Goal: Transaction & Acquisition: Purchase product/service

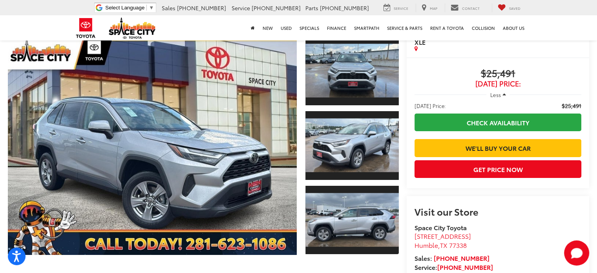
scroll to position [79, 0]
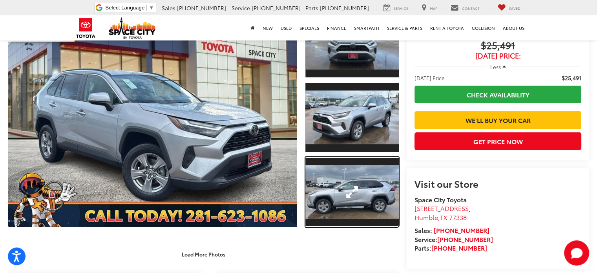
click at [362, 178] on link "Expand Photo 3" at bounding box center [352, 192] width 93 height 70
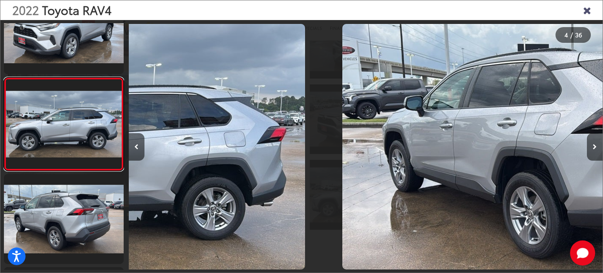
scroll to position [0, 1422]
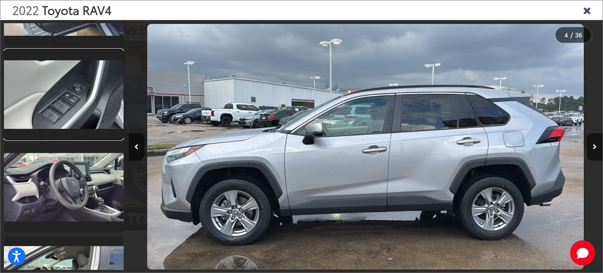
click at [77, 116] on link at bounding box center [64, 94] width 120 height 90
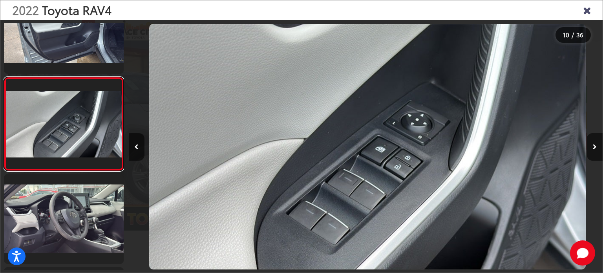
scroll to position [0, 4268]
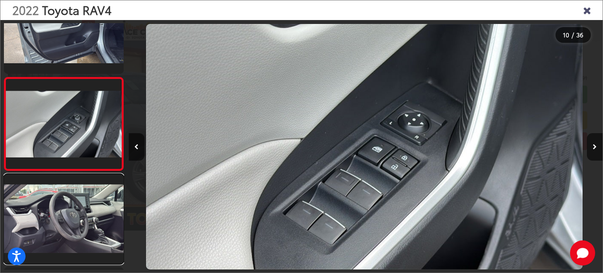
click at [84, 195] on link at bounding box center [64, 219] width 120 height 90
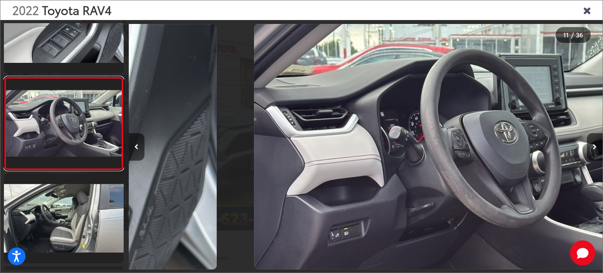
scroll to position [0, 4742]
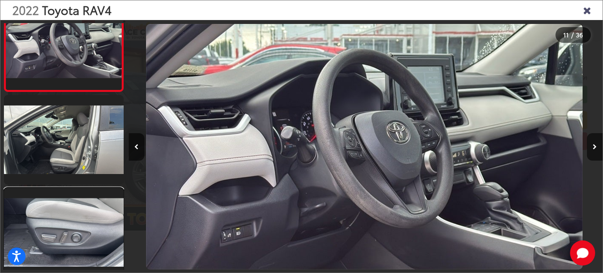
click at [74, 211] on link at bounding box center [64, 233] width 120 height 90
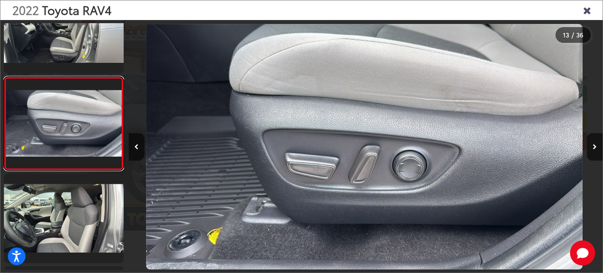
scroll to position [1101, 0]
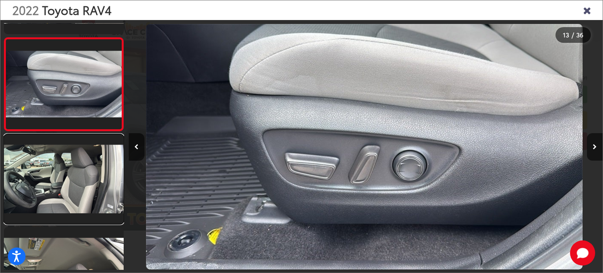
click at [85, 188] on link at bounding box center [64, 179] width 120 height 90
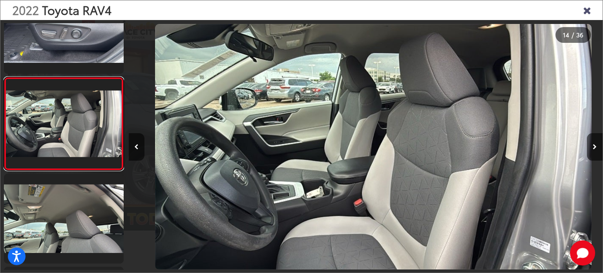
scroll to position [0, 6165]
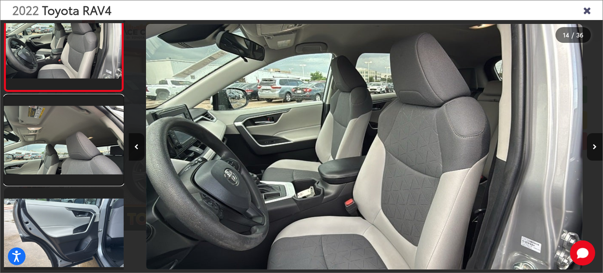
click at [64, 156] on link at bounding box center [64, 140] width 120 height 90
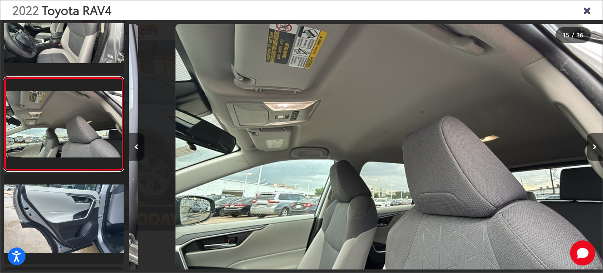
scroll to position [0, 6639]
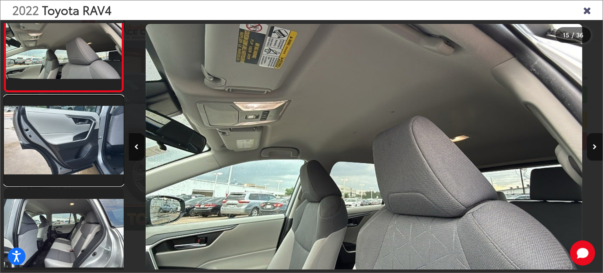
click at [64, 157] on link at bounding box center [64, 140] width 120 height 90
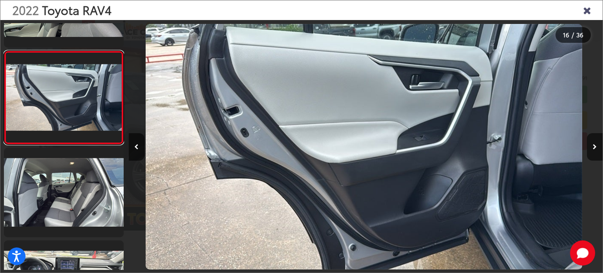
scroll to position [1380, 0]
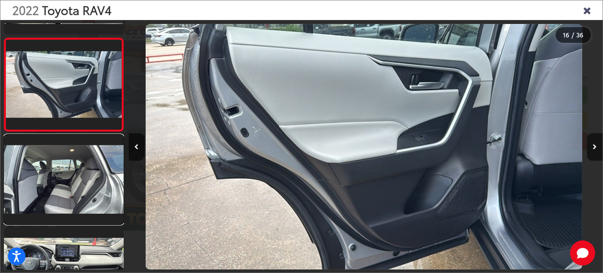
click at [65, 174] on link at bounding box center [64, 180] width 120 height 90
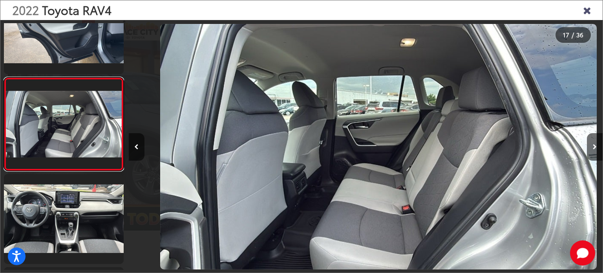
scroll to position [0, 7588]
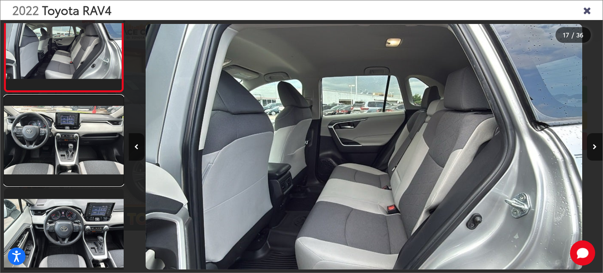
click at [70, 157] on link at bounding box center [64, 140] width 120 height 90
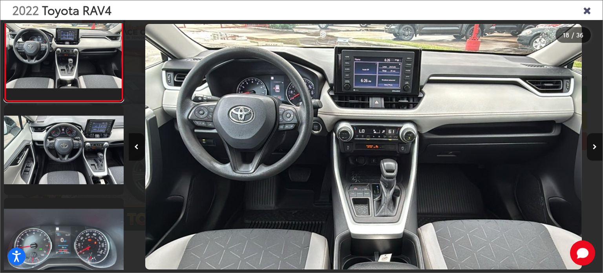
scroll to position [1605, 0]
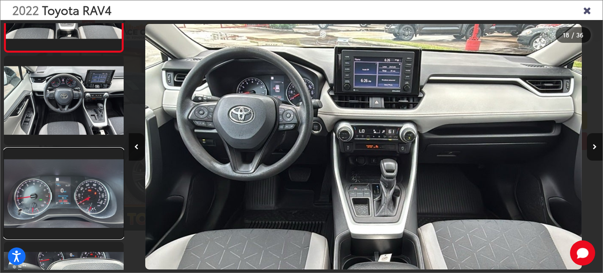
click at [64, 190] on link at bounding box center [64, 193] width 120 height 90
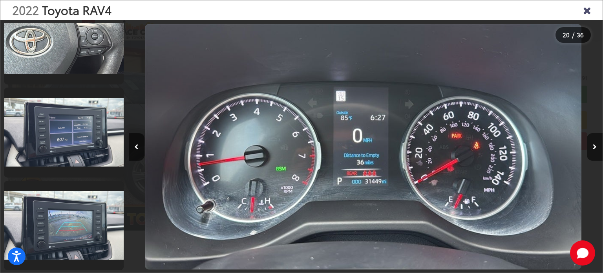
scroll to position [1987, 0]
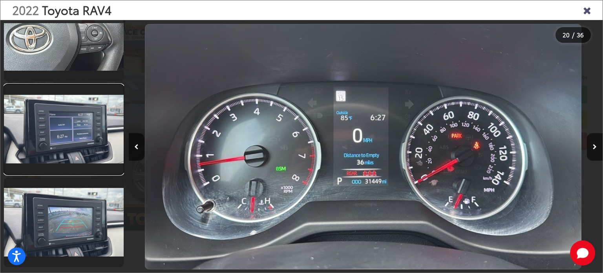
click at [67, 146] on link at bounding box center [64, 129] width 120 height 90
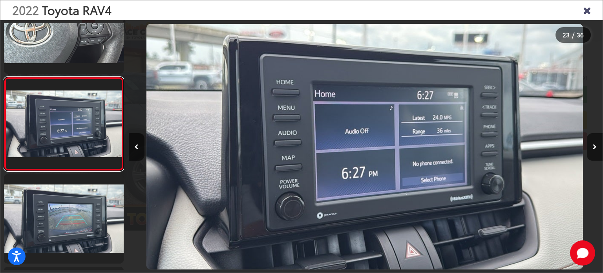
scroll to position [0, 10433]
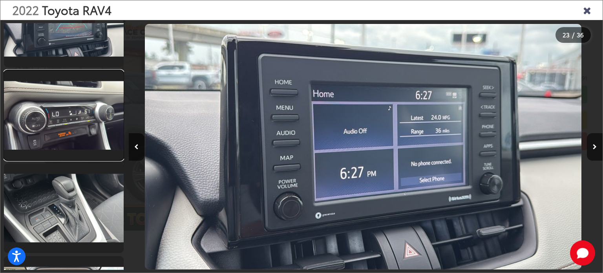
click at [68, 140] on link at bounding box center [64, 115] width 120 height 90
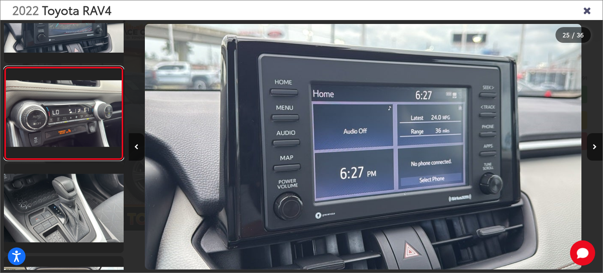
scroll to position [0, 0]
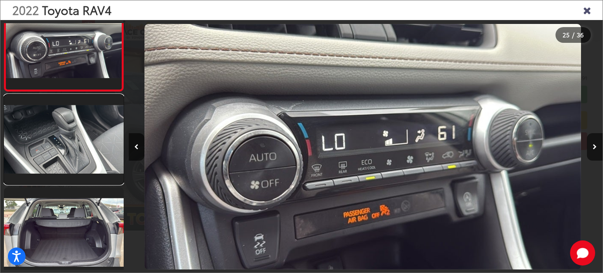
click at [60, 154] on link at bounding box center [64, 140] width 120 height 90
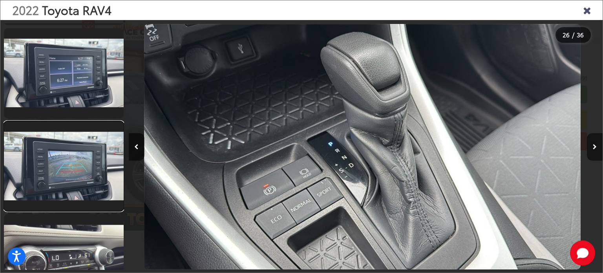
click at [51, 162] on link at bounding box center [64, 166] width 120 height 90
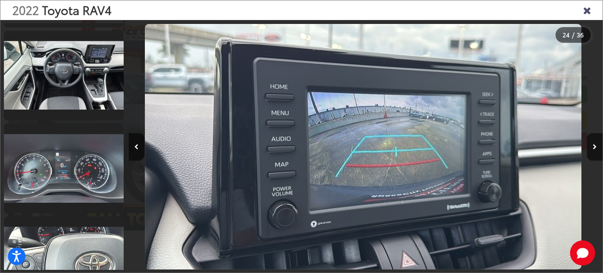
scroll to position [1652, 0]
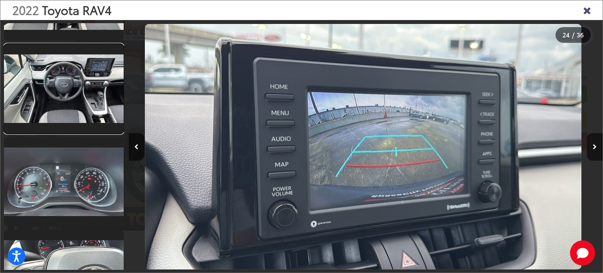
click at [82, 110] on link at bounding box center [64, 89] width 120 height 90
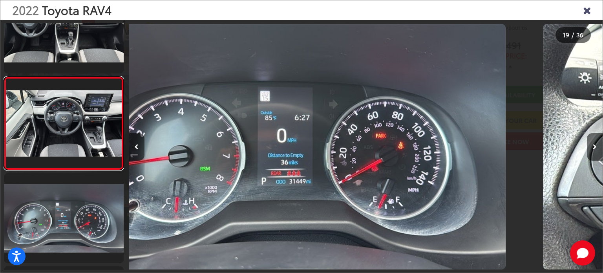
scroll to position [0, 8536]
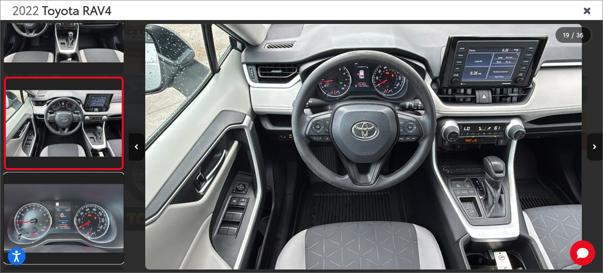
click at [77, 202] on link at bounding box center [64, 218] width 120 height 90
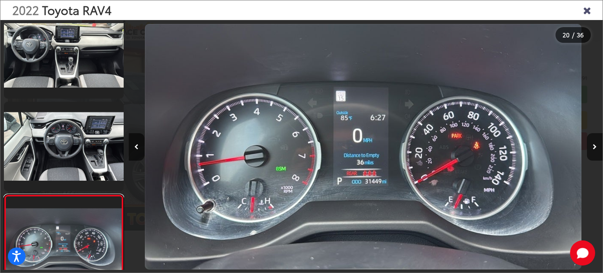
scroll to position [1516, 0]
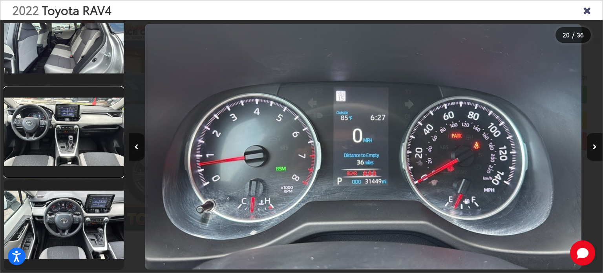
click at [68, 149] on link at bounding box center [64, 132] width 120 height 90
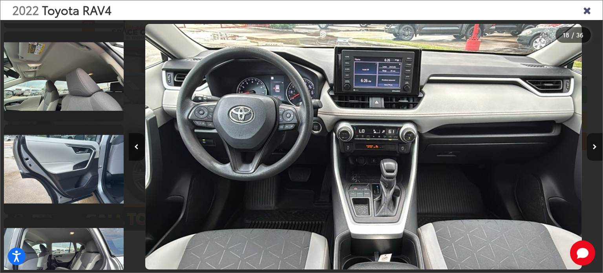
scroll to position [1291, 0]
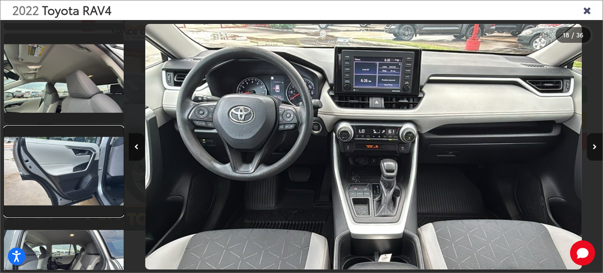
click at [70, 154] on link at bounding box center [64, 171] width 120 height 90
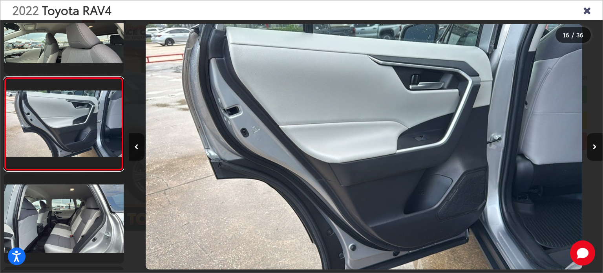
scroll to position [1262, 0]
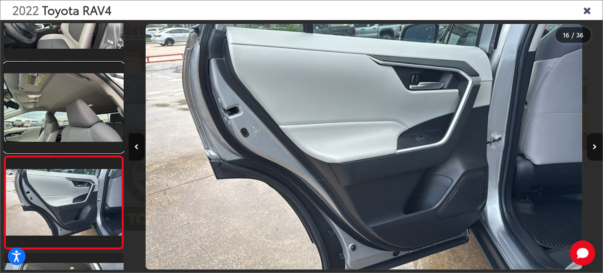
click at [83, 126] on link at bounding box center [64, 107] width 120 height 90
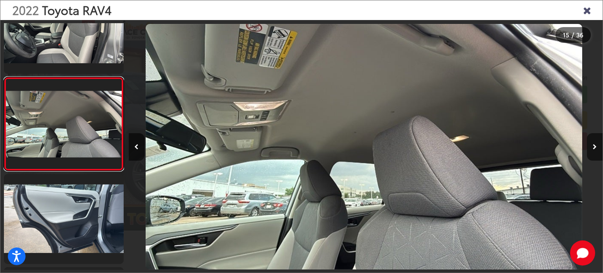
scroll to position [1169, 0]
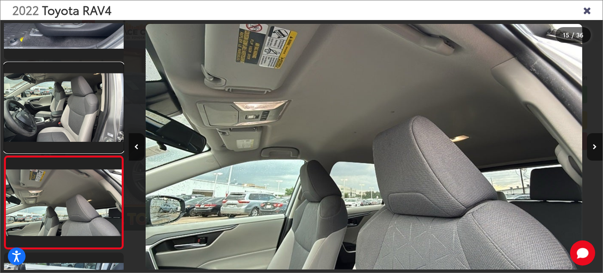
click at [78, 133] on link at bounding box center [64, 108] width 120 height 90
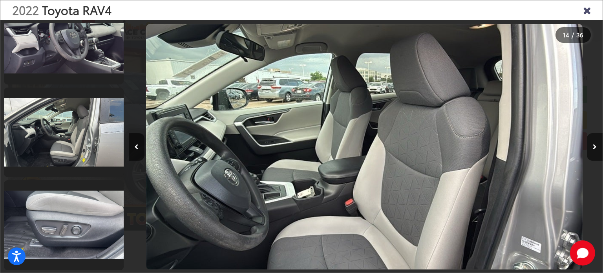
scroll to position [919, 0]
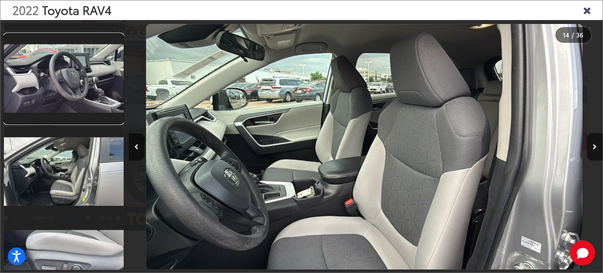
click at [66, 106] on link at bounding box center [64, 79] width 120 height 90
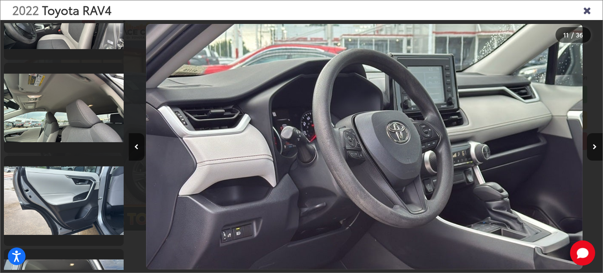
scroll to position [1269, 0]
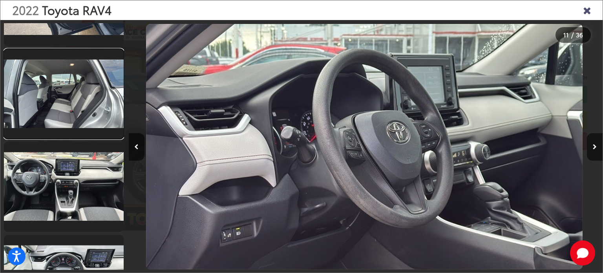
click at [76, 124] on link at bounding box center [64, 94] width 120 height 90
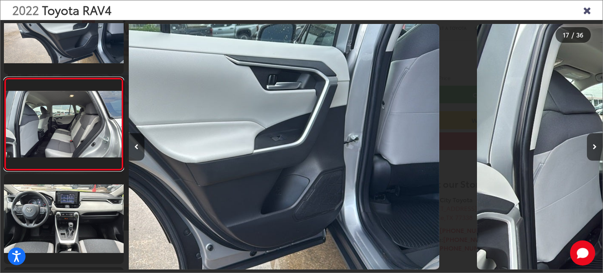
scroll to position [0, 7588]
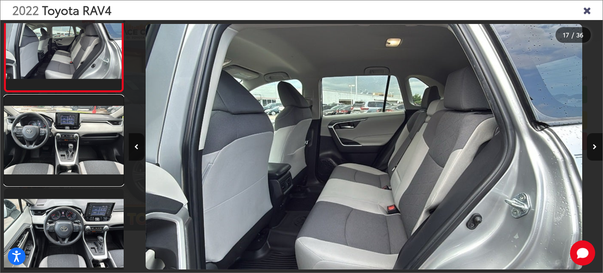
click at [40, 154] on link at bounding box center [64, 140] width 120 height 90
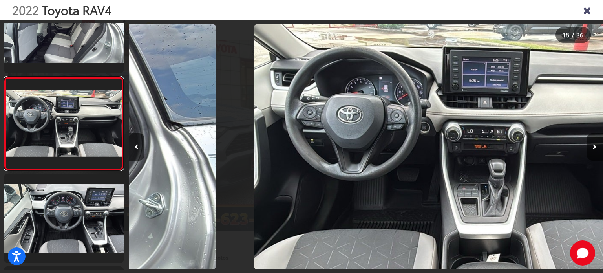
scroll to position [0, 8062]
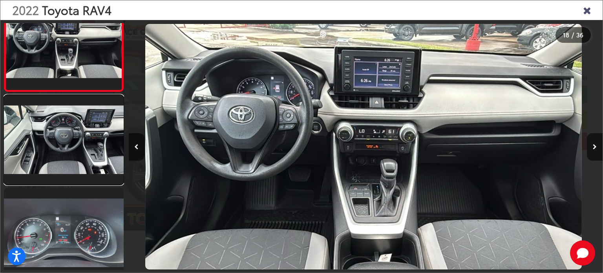
click at [51, 145] on link at bounding box center [64, 140] width 120 height 90
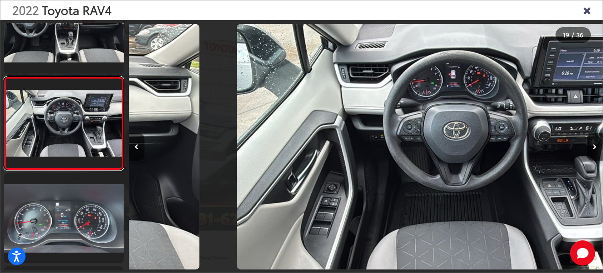
scroll to position [0, 8536]
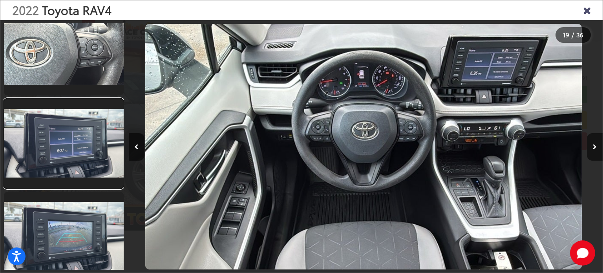
click at [58, 152] on link at bounding box center [64, 144] width 120 height 90
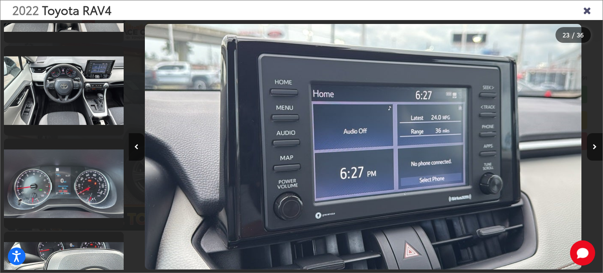
scroll to position [1598, 0]
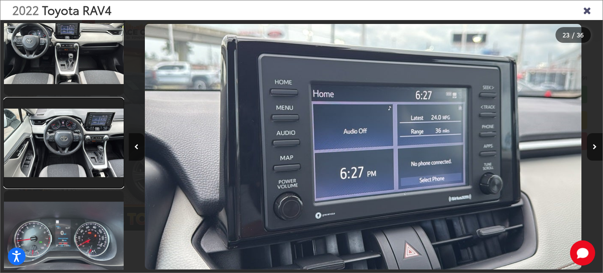
click at [58, 145] on link at bounding box center [64, 143] width 120 height 90
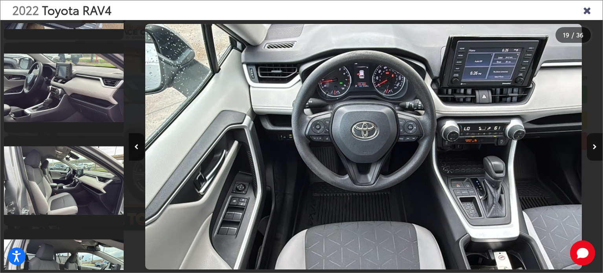
scroll to position [2864, 0]
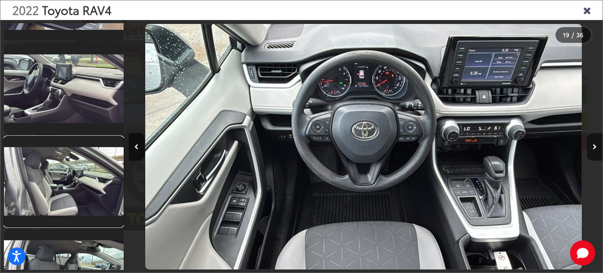
click at [76, 165] on link at bounding box center [64, 182] width 120 height 90
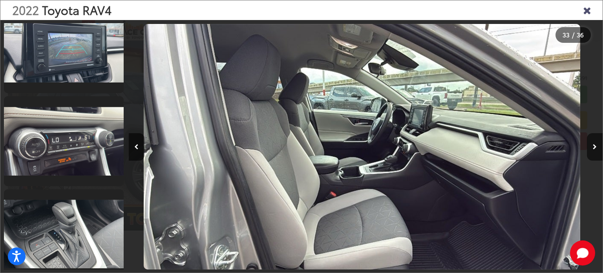
scroll to position [2118, 0]
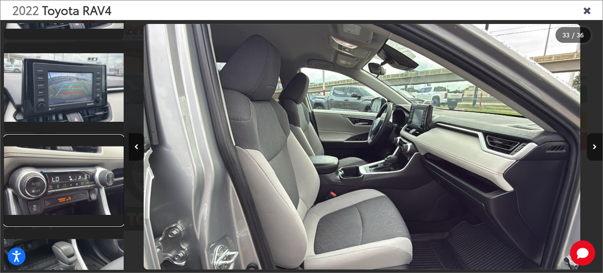
click at [86, 180] on link at bounding box center [64, 180] width 120 height 90
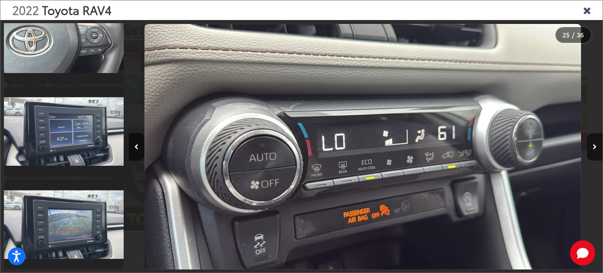
scroll to position [2059, 0]
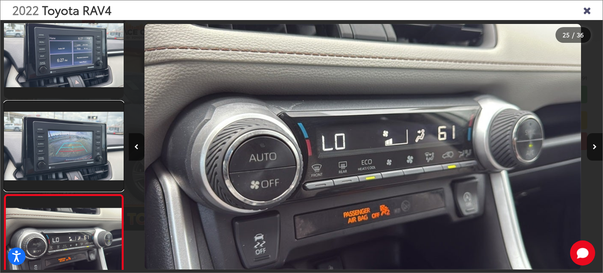
click at [84, 151] on link at bounding box center [64, 146] width 120 height 90
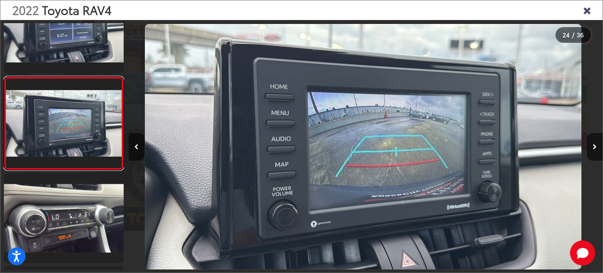
scroll to position [2006, 0]
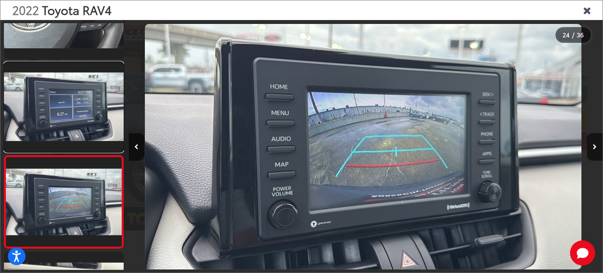
click at [80, 111] on link at bounding box center [64, 107] width 120 height 90
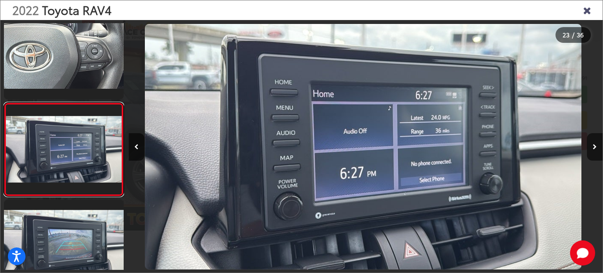
scroll to position [1951, 0]
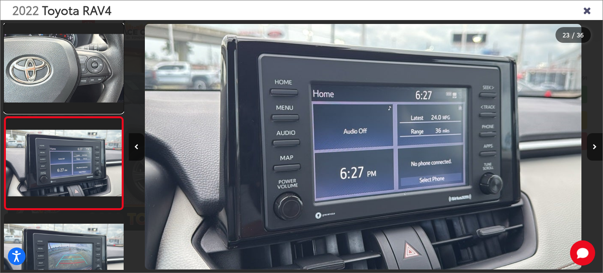
click at [81, 99] on link at bounding box center [64, 68] width 120 height 90
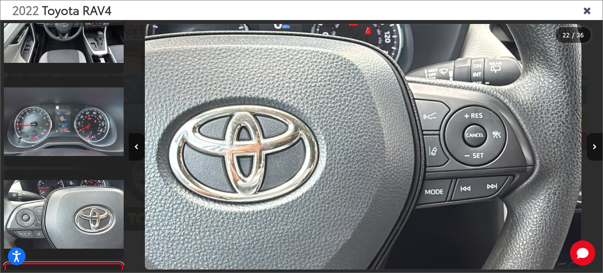
scroll to position [1662, 0]
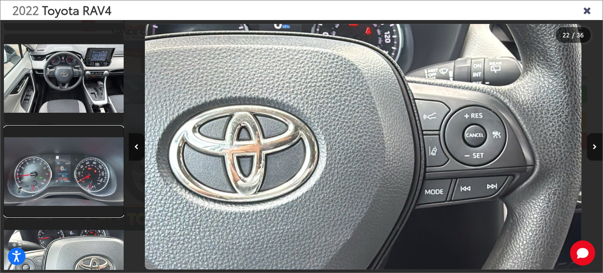
click at [88, 151] on link at bounding box center [64, 171] width 120 height 90
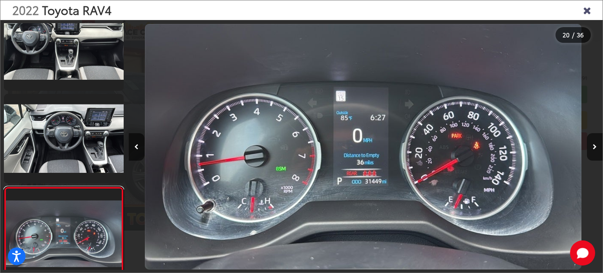
scroll to position [1594, 0]
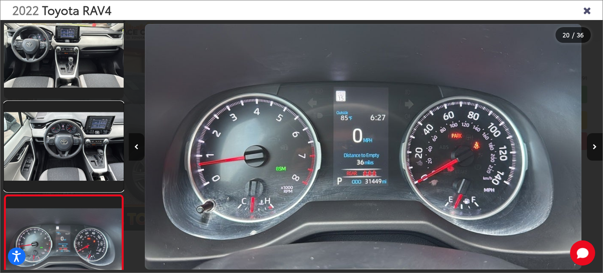
click at [57, 156] on link at bounding box center [64, 147] width 120 height 90
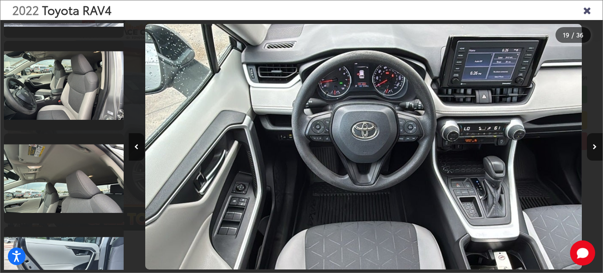
scroll to position [1188, 0]
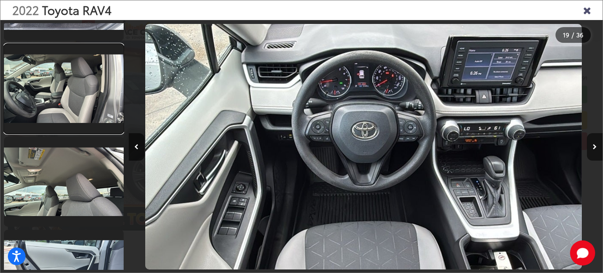
click at [68, 105] on link at bounding box center [64, 89] width 120 height 90
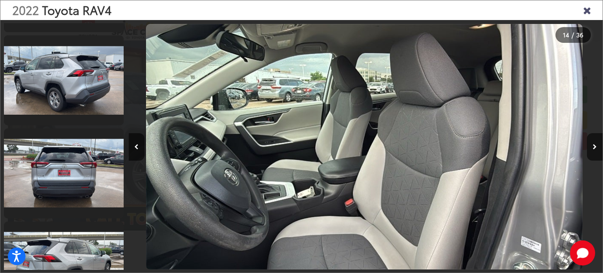
scroll to position [251, 0]
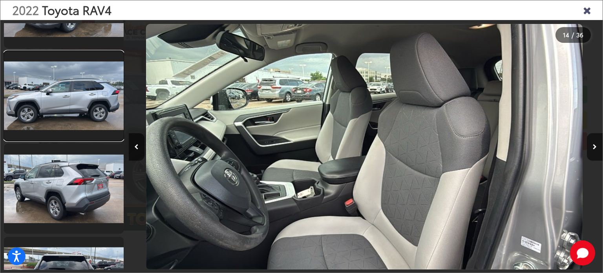
click at [66, 130] on link at bounding box center [64, 96] width 120 height 90
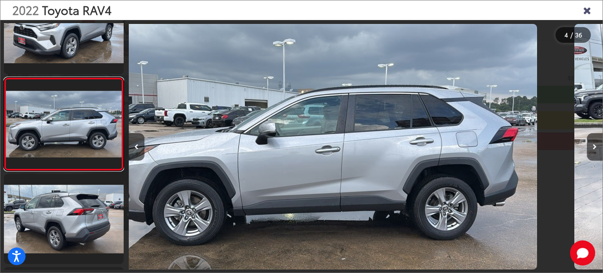
scroll to position [0, 1422]
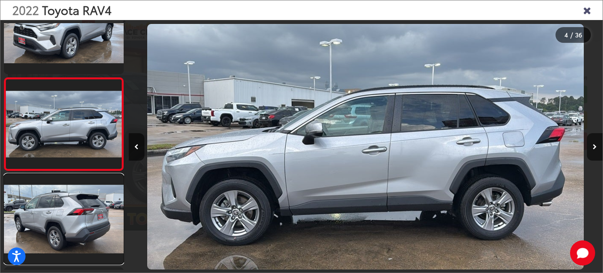
click at [55, 180] on link at bounding box center [64, 219] width 120 height 90
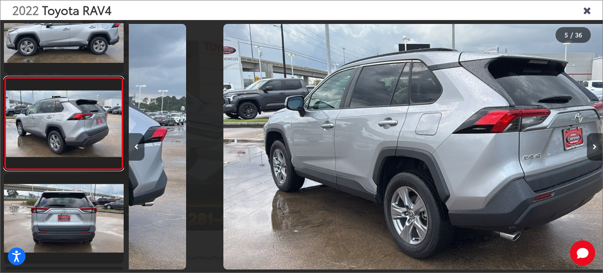
scroll to position [0, 1897]
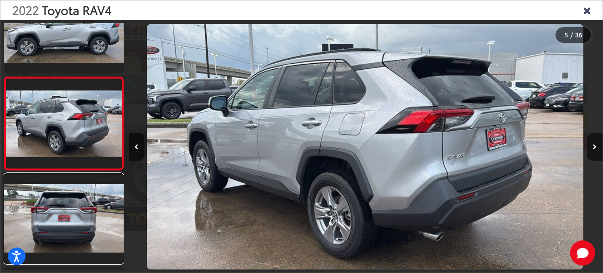
click at [50, 216] on link at bounding box center [64, 219] width 120 height 90
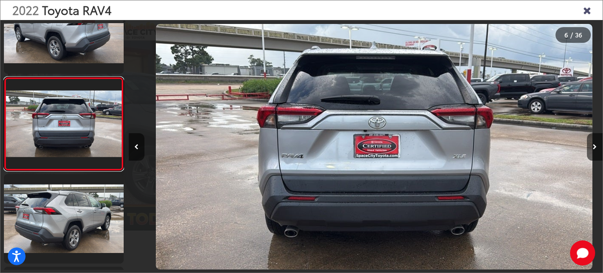
scroll to position [0, 2371]
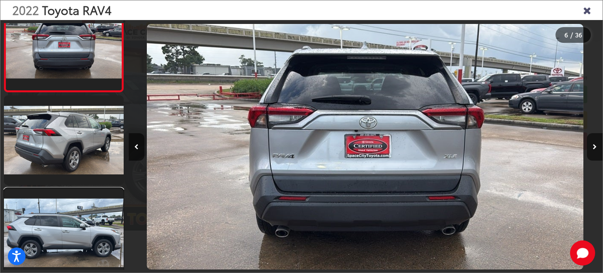
click at [57, 209] on link at bounding box center [64, 233] width 120 height 90
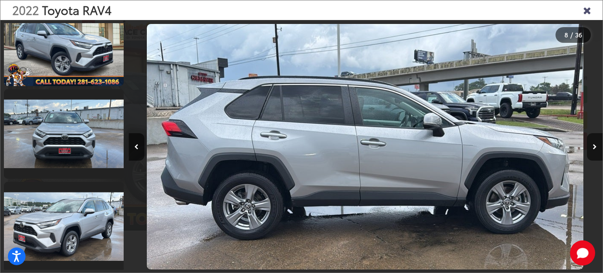
scroll to position [0, 0]
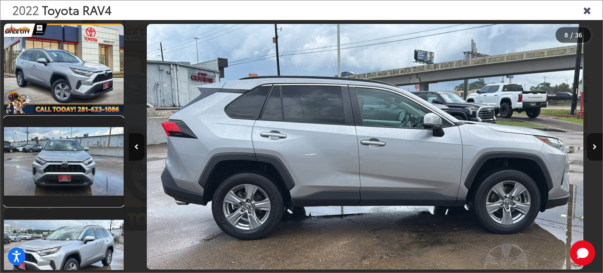
click at [75, 154] on link at bounding box center [64, 162] width 120 height 90
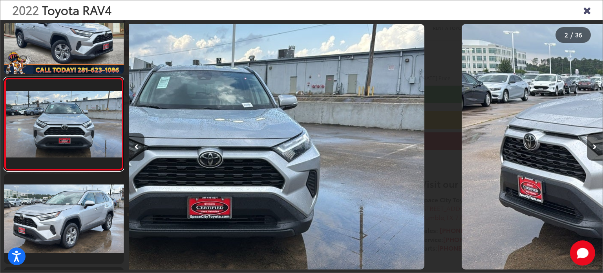
scroll to position [0, 474]
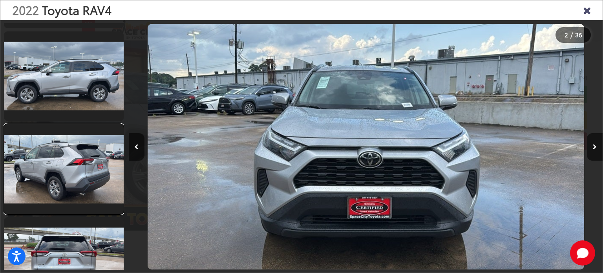
click at [65, 154] on link at bounding box center [64, 169] width 120 height 90
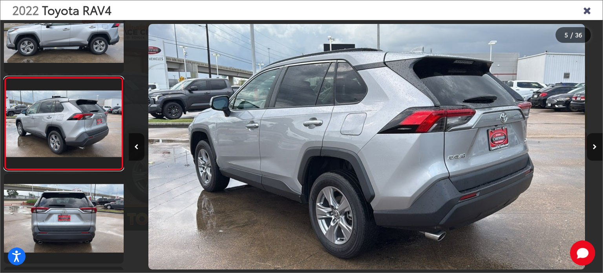
scroll to position [0, 1897]
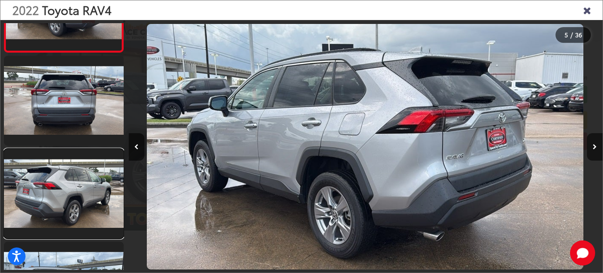
click at [71, 169] on link at bounding box center [64, 194] width 120 height 90
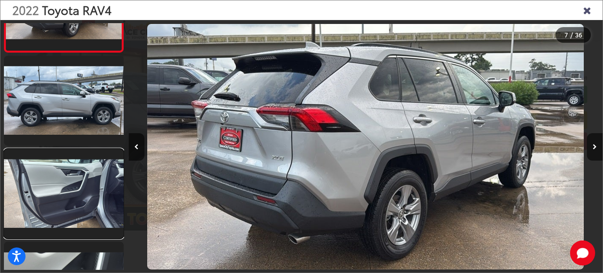
click at [73, 194] on link at bounding box center [64, 194] width 120 height 90
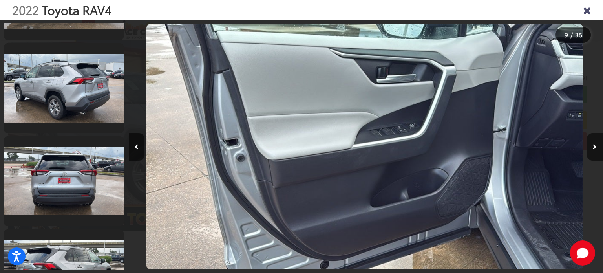
scroll to position [432, 0]
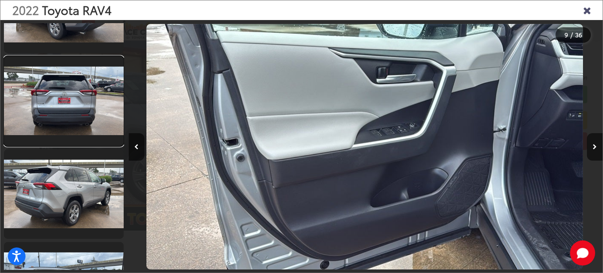
click at [109, 124] on link at bounding box center [64, 101] width 120 height 90
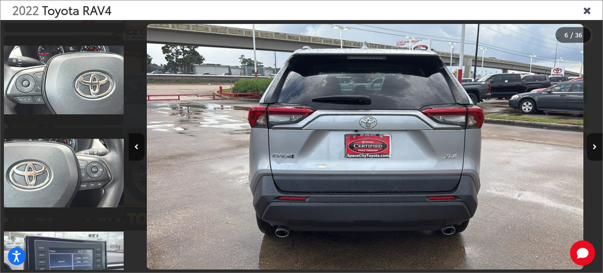
scroll to position [1864, 0]
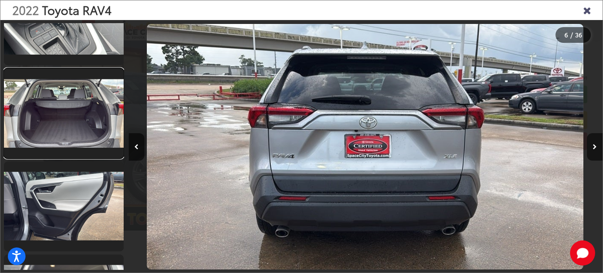
click at [82, 121] on link at bounding box center [64, 113] width 120 height 90
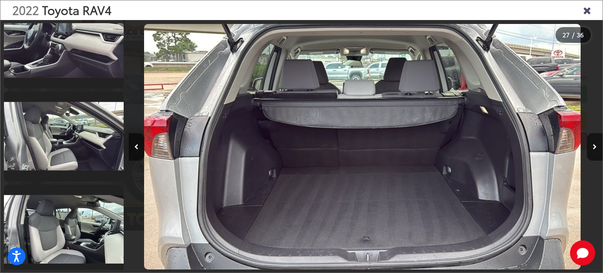
scroll to position [2912, 0]
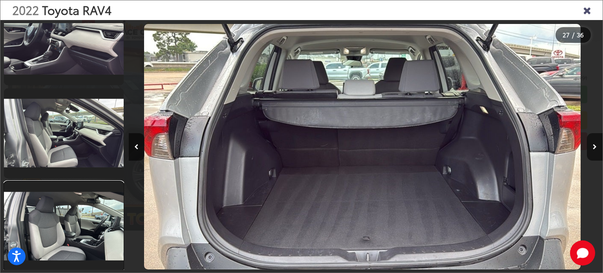
click at [63, 213] on link at bounding box center [64, 226] width 120 height 90
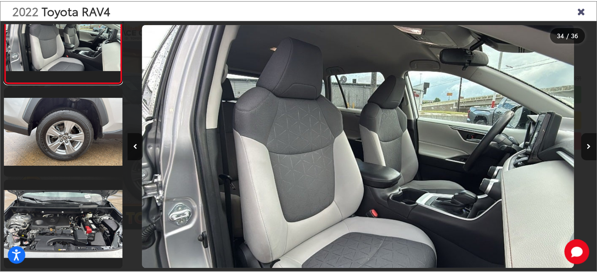
scroll to position [3100, 0]
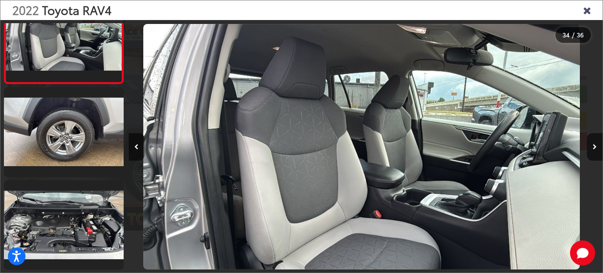
click at [587, 11] on icon "Close gallery" at bounding box center [587, 10] width 8 height 10
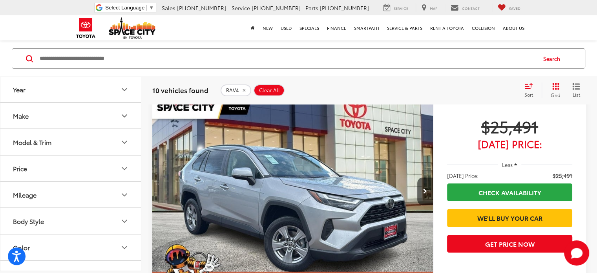
click at [91, 120] on button "Make" at bounding box center [70, 116] width 141 height 26
click at [108, 140] on button "Model & Trim" at bounding box center [70, 143] width 141 height 26
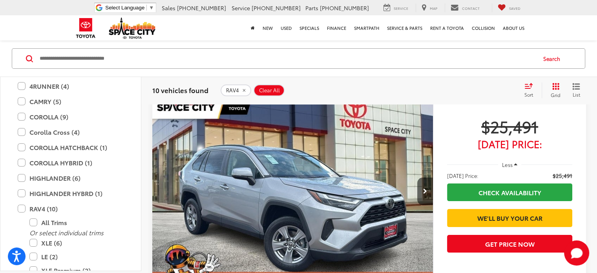
scroll to position [79, 0]
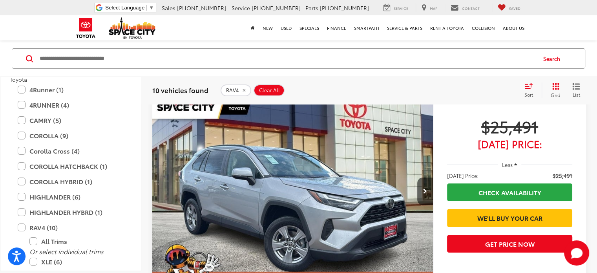
click at [21, 120] on label "CAMRY (5)" at bounding box center [71, 120] width 106 height 14
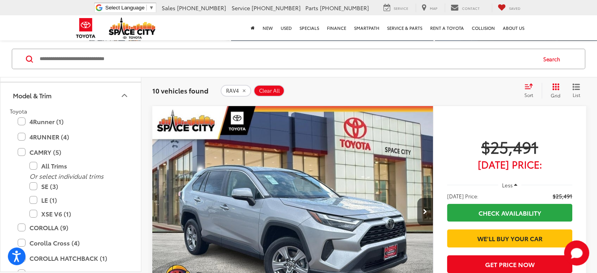
scroll to position [39, 0]
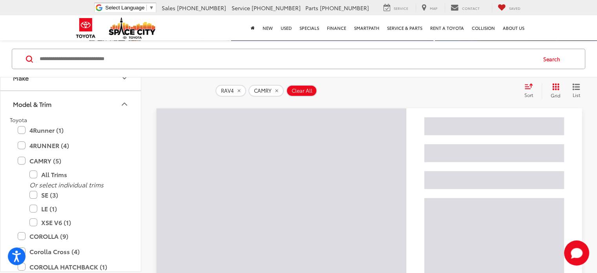
click at [123, 102] on icon "Model & Trim" at bounding box center [124, 103] width 9 height 9
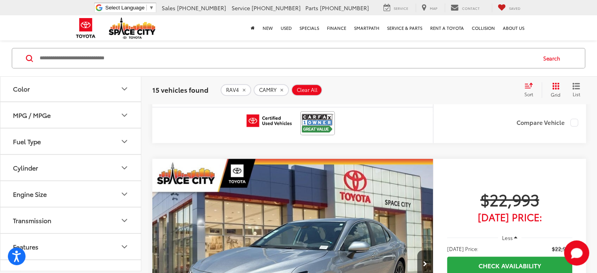
scroll to position [804, 0]
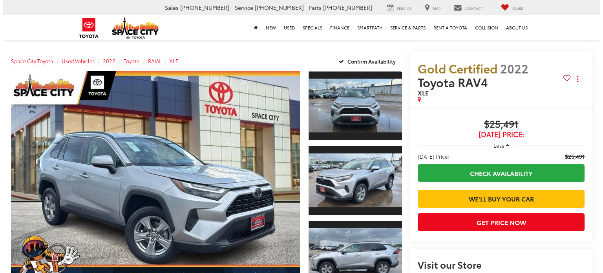
scroll to position [118, 0]
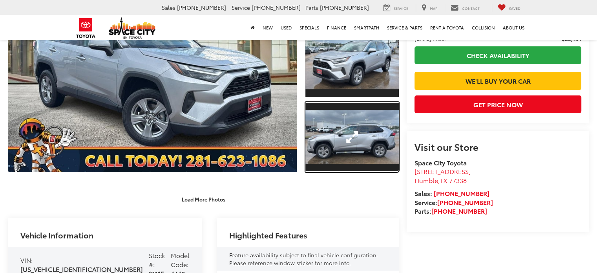
click at [354, 146] on link "Expand Photo 3" at bounding box center [352, 137] width 93 height 70
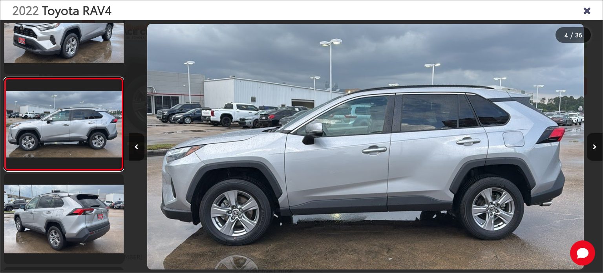
scroll to position [0, 0]
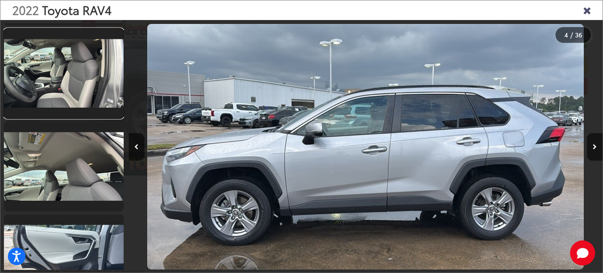
click at [94, 106] on link at bounding box center [64, 74] width 120 height 90
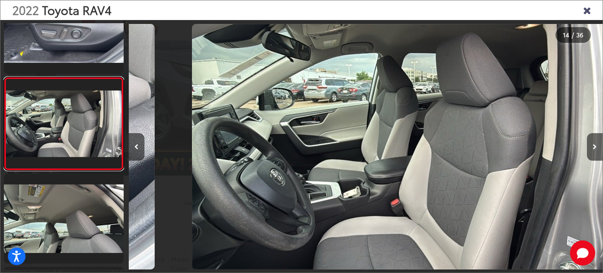
scroll to position [0, 6165]
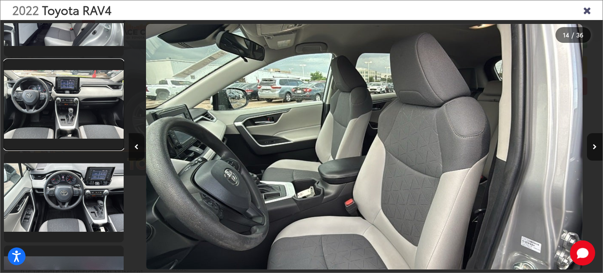
click at [95, 128] on link at bounding box center [64, 105] width 120 height 90
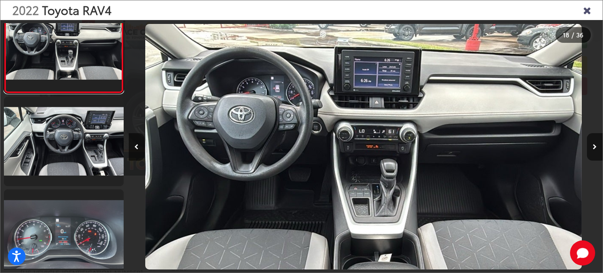
scroll to position [1605, 0]
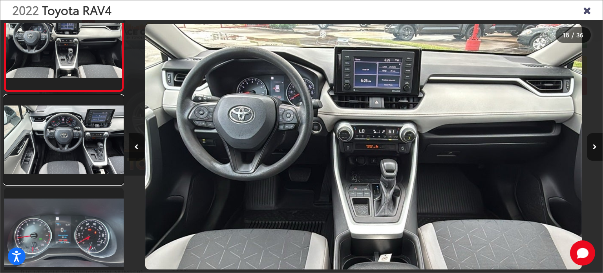
click at [91, 136] on link at bounding box center [64, 140] width 120 height 90
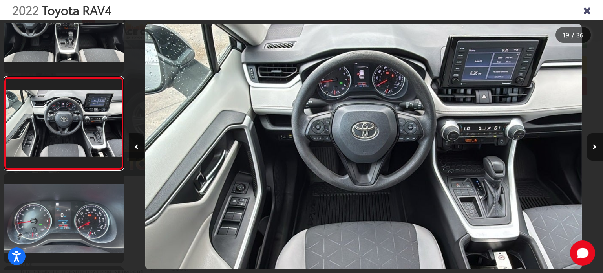
scroll to position [1659, 0]
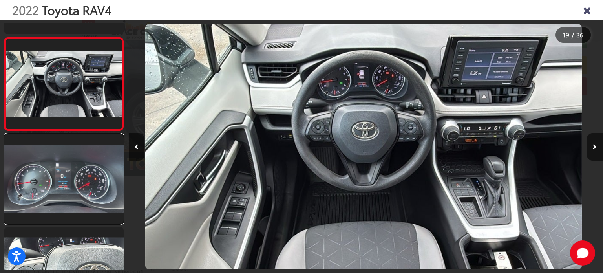
click at [82, 185] on link at bounding box center [64, 179] width 120 height 90
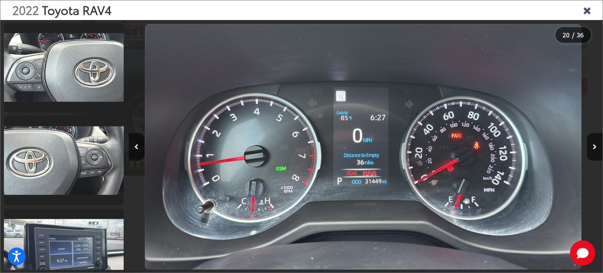
scroll to position [1909, 0]
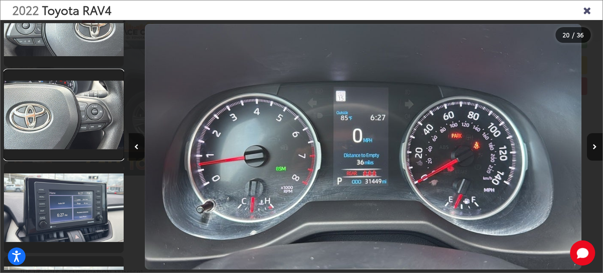
click at [73, 138] on link at bounding box center [64, 115] width 120 height 90
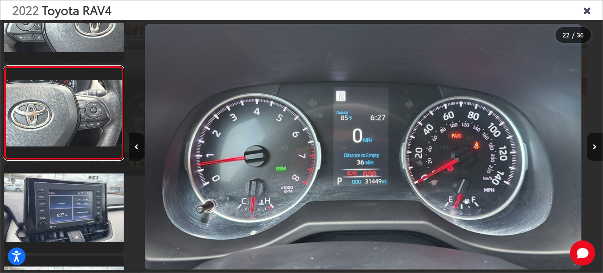
scroll to position [1898, 0]
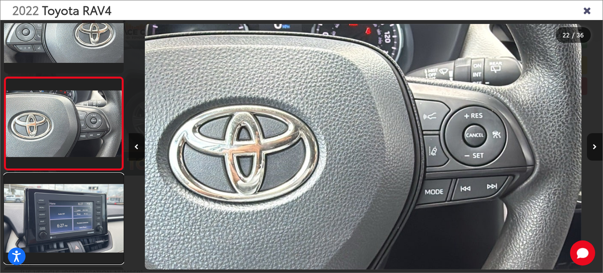
click at [74, 191] on link at bounding box center [64, 219] width 120 height 90
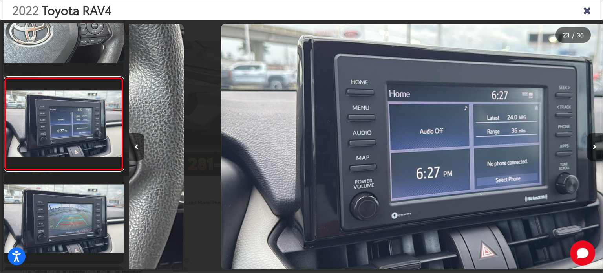
scroll to position [0, 10433]
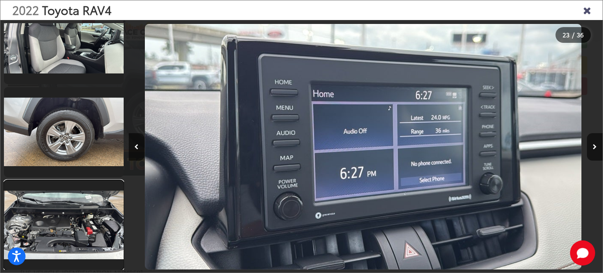
click at [73, 216] on link at bounding box center [64, 225] width 120 height 90
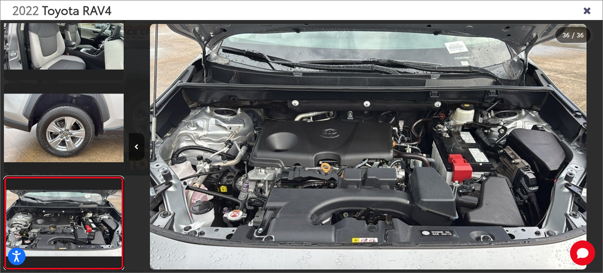
scroll to position [0, 16598]
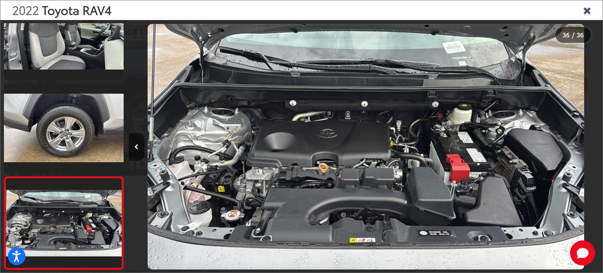
click at [249, 181] on img "2022 Toyota RAV4 XLE 35" at bounding box center [366, 147] width 437 height 246
click at [344, 180] on img "2022 Toyota RAV4 XLE 35" at bounding box center [366, 147] width 437 height 246
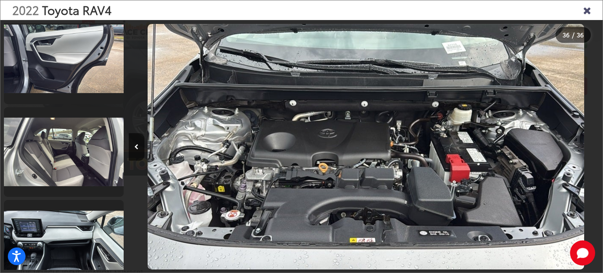
scroll to position [2511, 0]
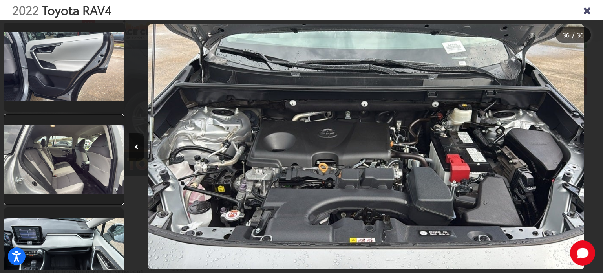
click at [83, 149] on link at bounding box center [64, 160] width 120 height 90
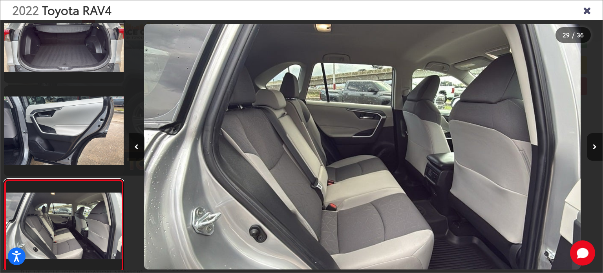
scroll to position [2431, 0]
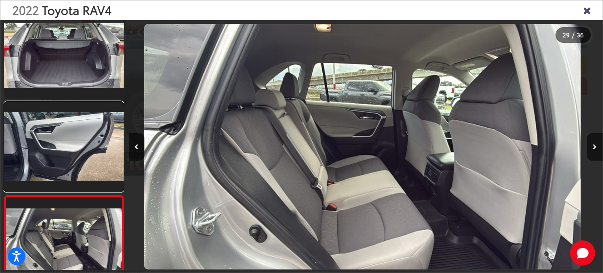
click at [83, 149] on link at bounding box center [64, 147] width 120 height 90
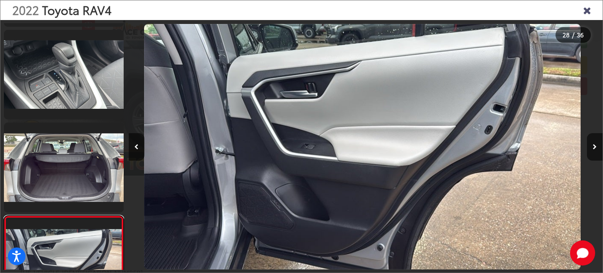
scroll to position [2299, 0]
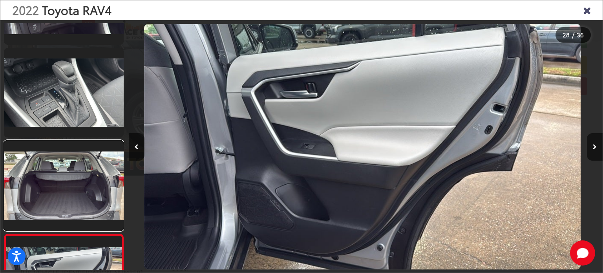
click at [79, 163] on link at bounding box center [64, 186] width 120 height 90
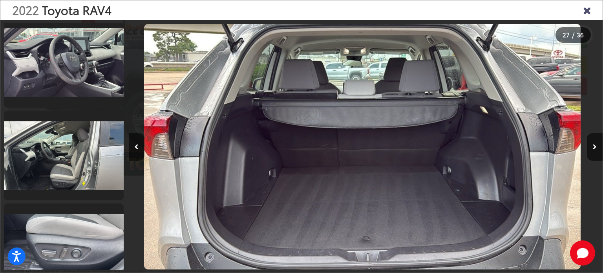
scroll to position [949, 0]
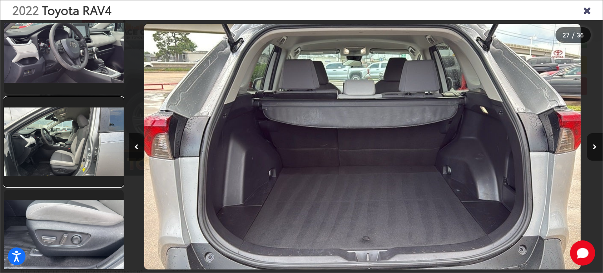
click at [70, 159] on link at bounding box center [64, 142] width 120 height 90
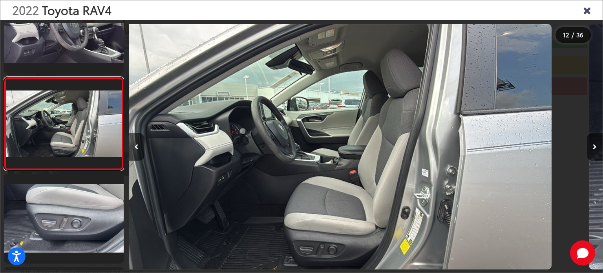
scroll to position [0, 5216]
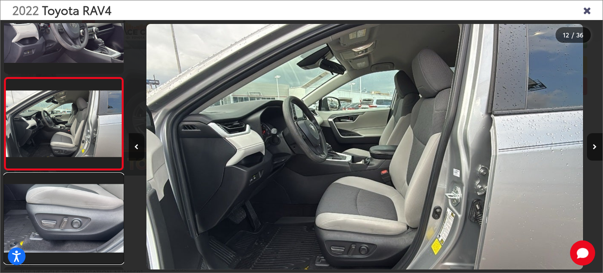
click at [59, 197] on link at bounding box center [64, 219] width 120 height 90
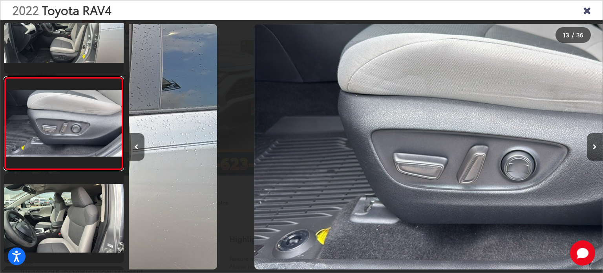
scroll to position [0, 5691]
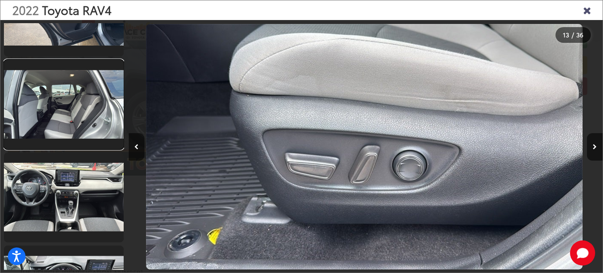
click at [86, 126] on link at bounding box center [64, 105] width 120 height 90
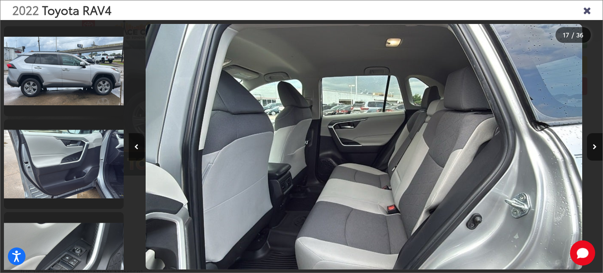
scroll to position [530, 0]
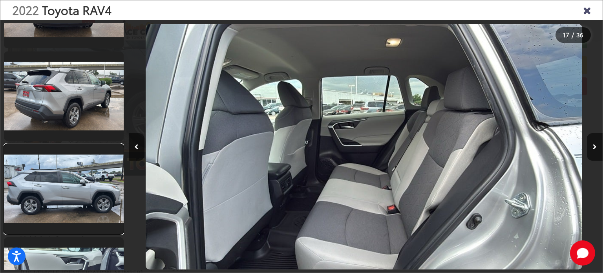
click at [63, 169] on link at bounding box center [64, 189] width 120 height 90
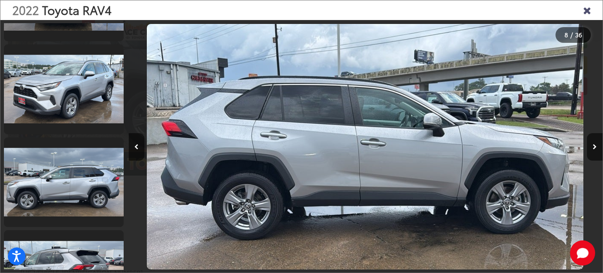
scroll to position [86, 0]
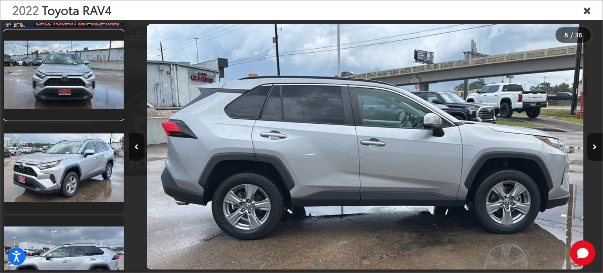
click at [60, 101] on link at bounding box center [64, 75] width 120 height 90
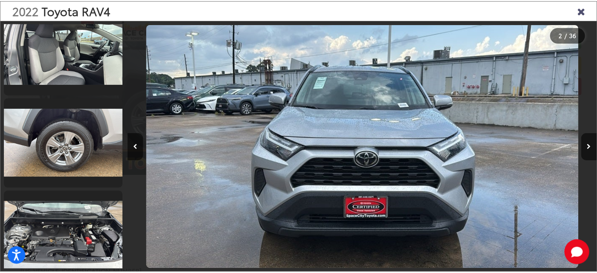
scroll to position [3100, 0]
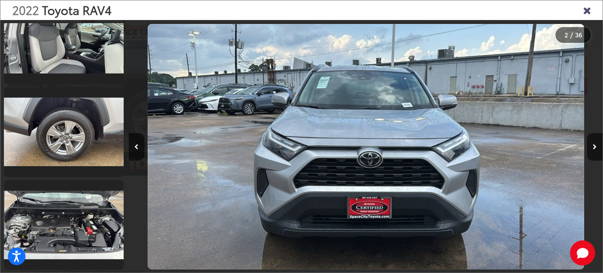
click at [588, 13] on icon "Close gallery" at bounding box center [587, 10] width 8 height 10
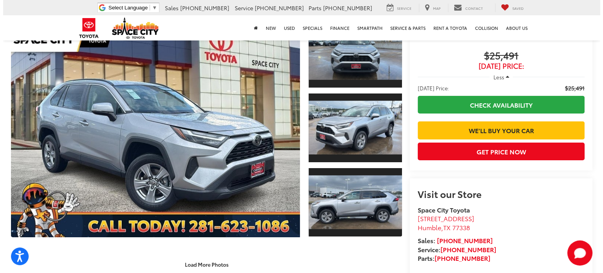
scroll to position [55, 0]
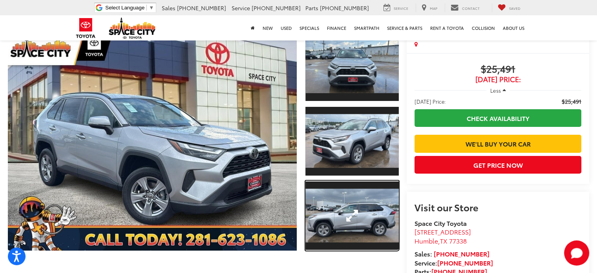
click at [359, 210] on link "Expand Photo 3" at bounding box center [352, 216] width 93 height 70
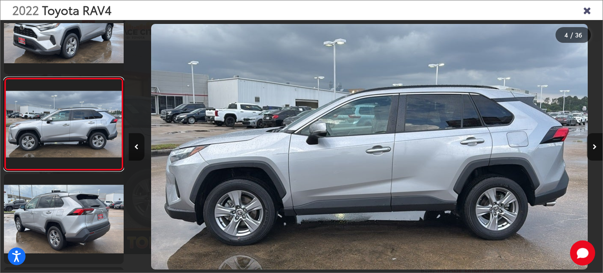
scroll to position [0, 1422]
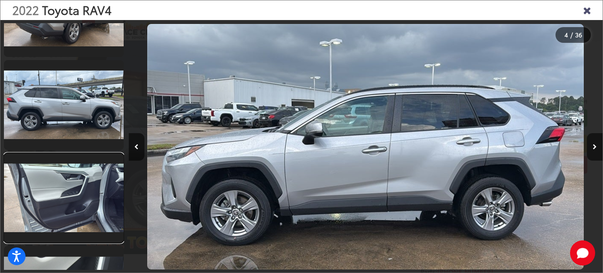
click at [67, 190] on link at bounding box center [64, 198] width 120 height 90
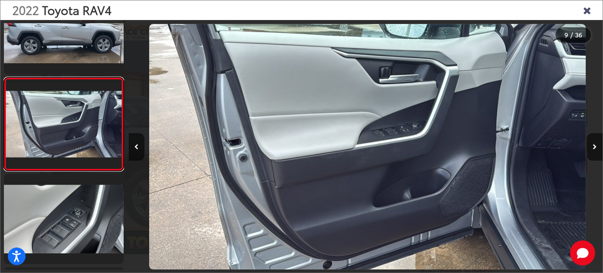
scroll to position [0, 3794]
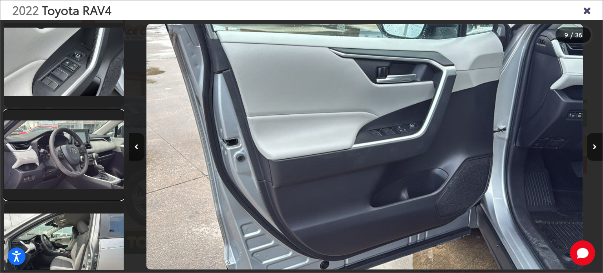
click at [66, 165] on link at bounding box center [64, 155] width 120 height 90
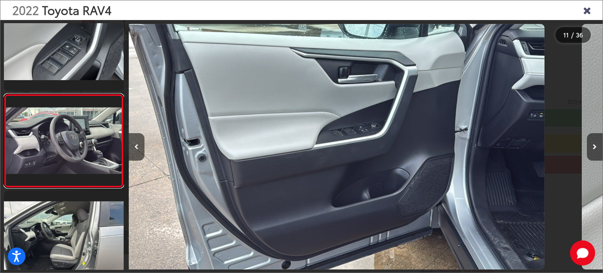
scroll to position [876, 0]
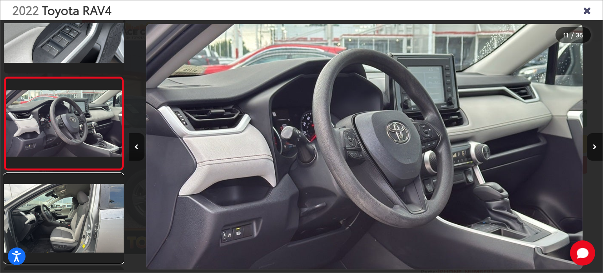
click at [78, 221] on link at bounding box center [64, 219] width 120 height 90
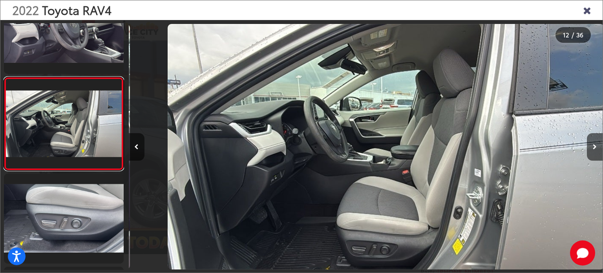
scroll to position [0, 5216]
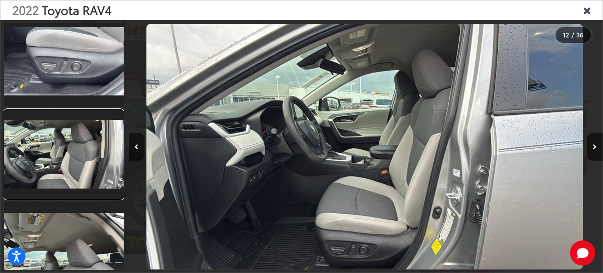
click at [82, 190] on link at bounding box center [64, 155] width 120 height 90
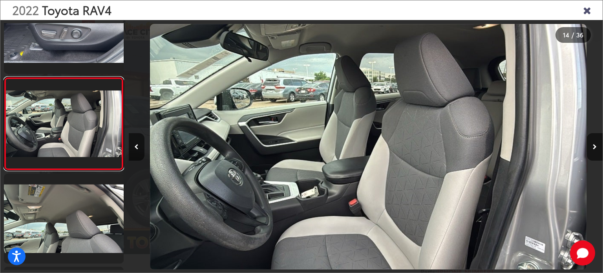
scroll to position [0, 6165]
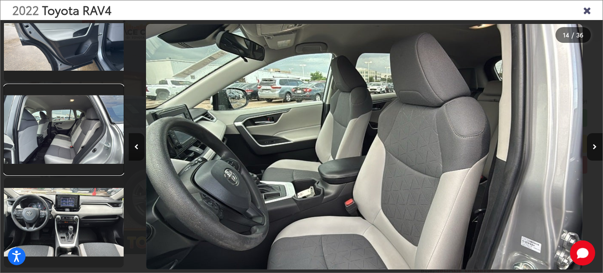
click at [76, 152] on link at bounding box center [64, 130] width 120 height 90
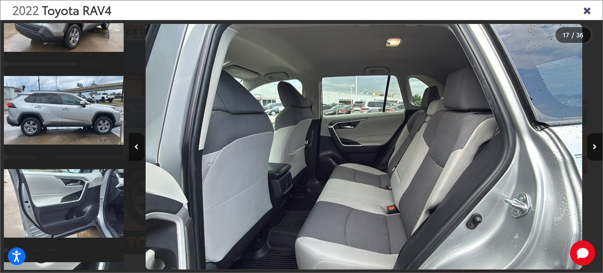
scroll to position [569, 0]
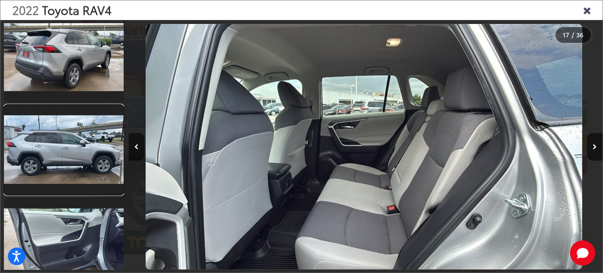
click at [82, 142] on link at bounding box center [64, 150] width 120 height 90
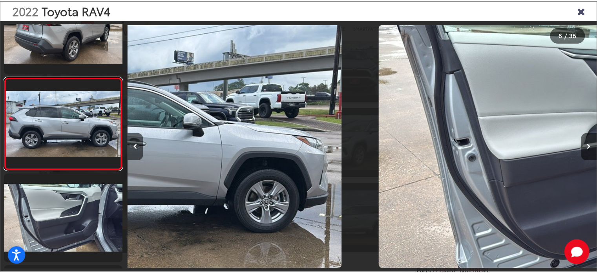
scroll to position [0, 3319]
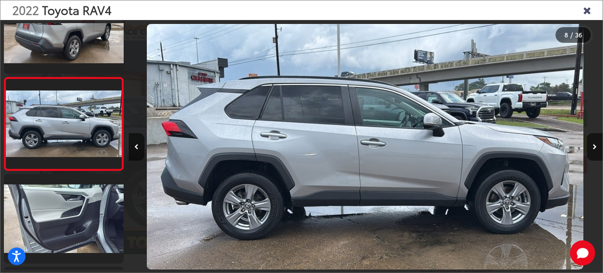
click at [584, 10] on icon "Close gallery" at bounding box center [587, 10] width 8 height 10
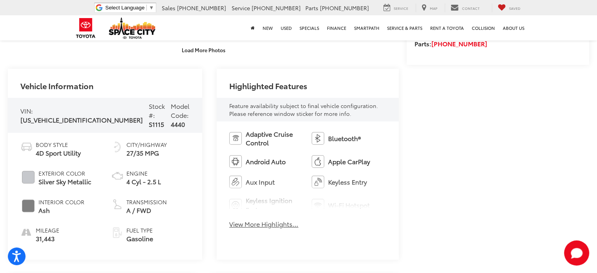
scroll to position [330, 0]
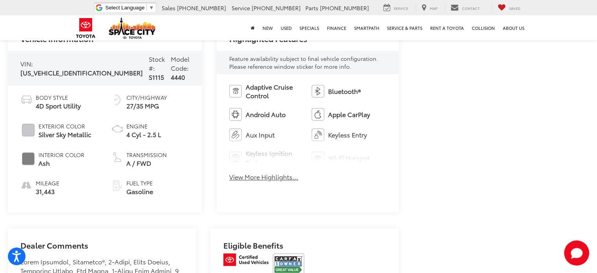
click at [241, 177] on button "View More Highlights..." at bounding box center [263, 176] width 69 height 9
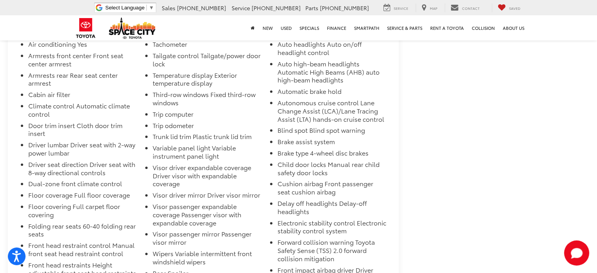
scroll to position [2154, 0]
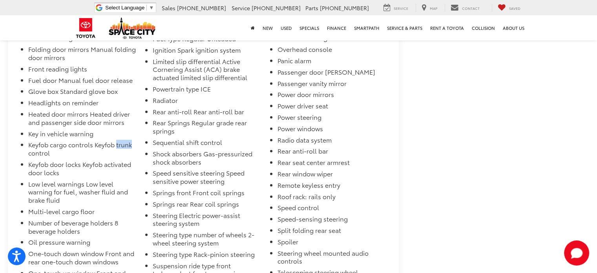
click at [126, 141] on li "Keyfob cargo controls Keyfob trunk control" at bounding box center [82, 151] width 109 height 20
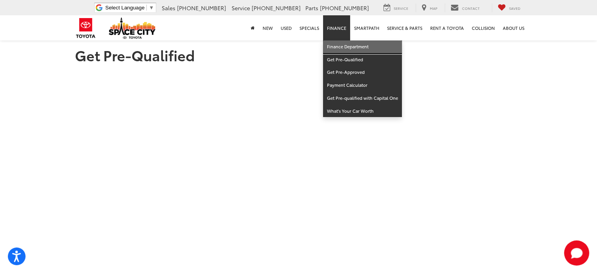
click at [341, 44] on link "Finance Department" at bounding box center [362, 46] width 79 height 13
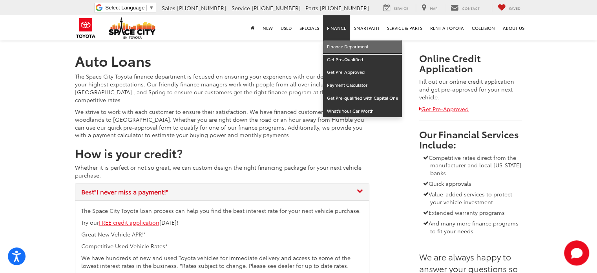
click at [339, 44] on link "Finance Department" at bounding box center [362, 46] width 79 height 13
